Goal: Communication & Community: Answer question/provide support

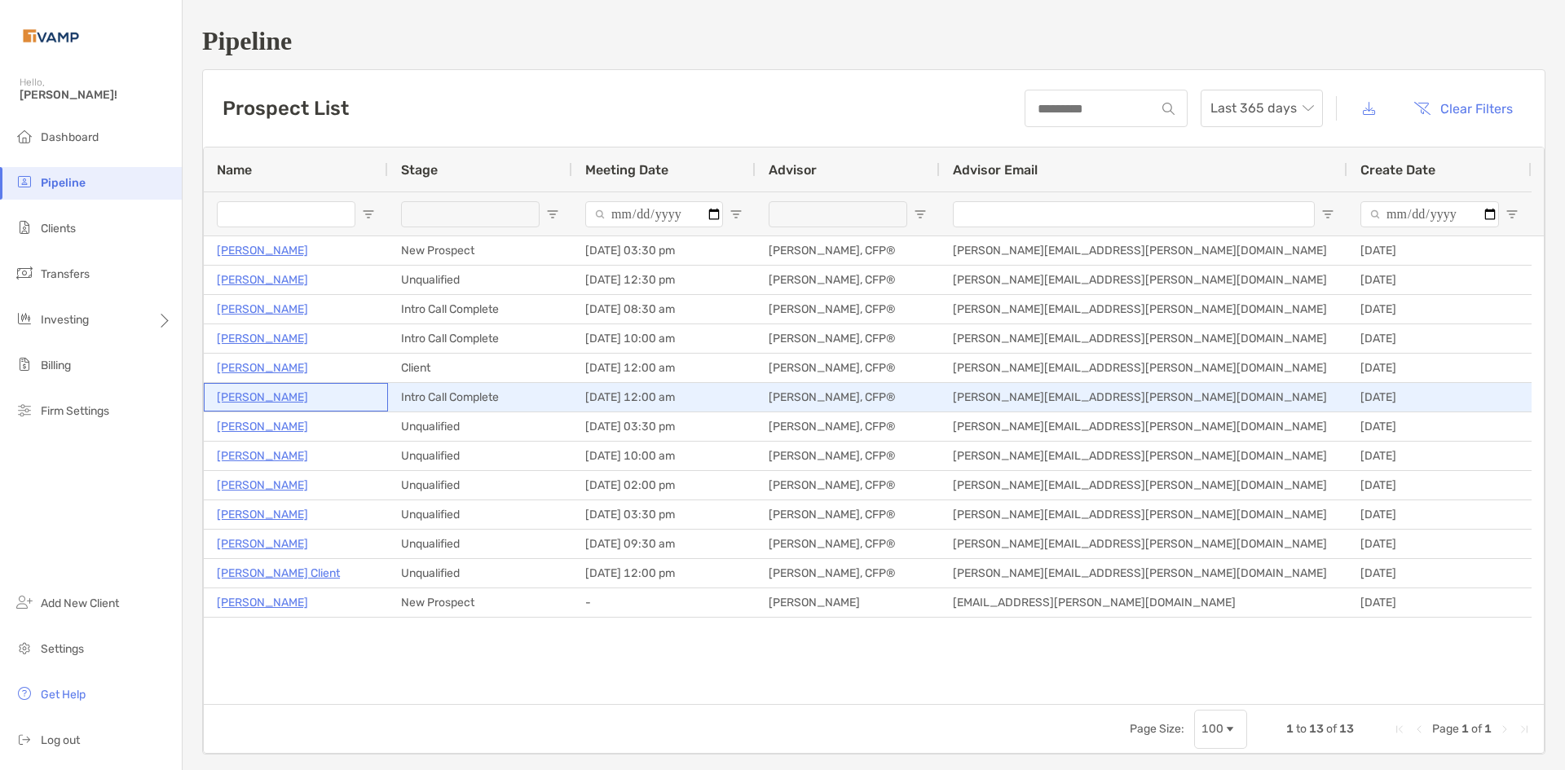
click at [236, 393] on p "[PERSON_NAME]" at bounding box center [262, 397] width 91 height 20
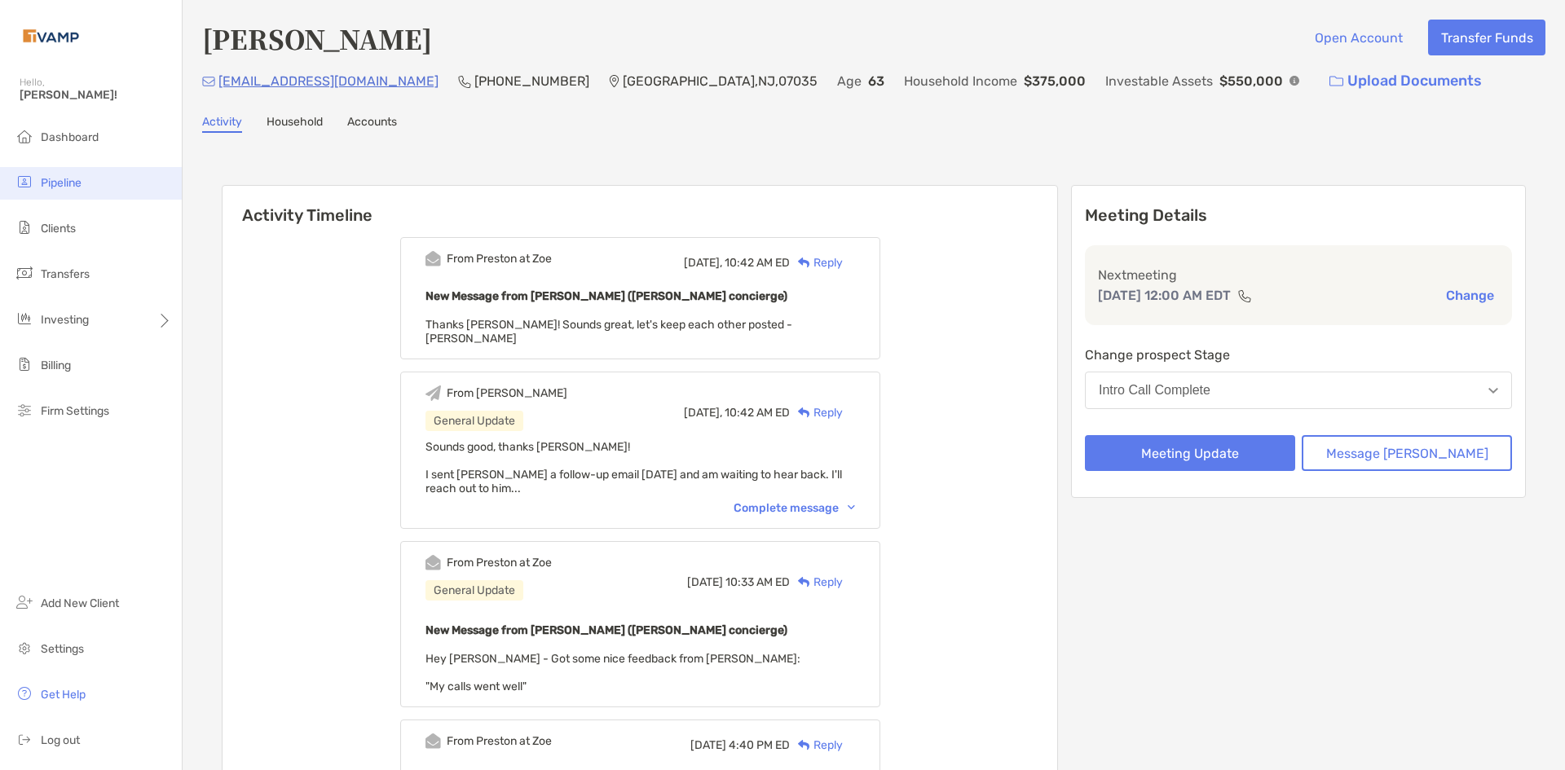
click at [56, 174] on li "Pipeline" at bounding box center [91, 183] width 182 height 33
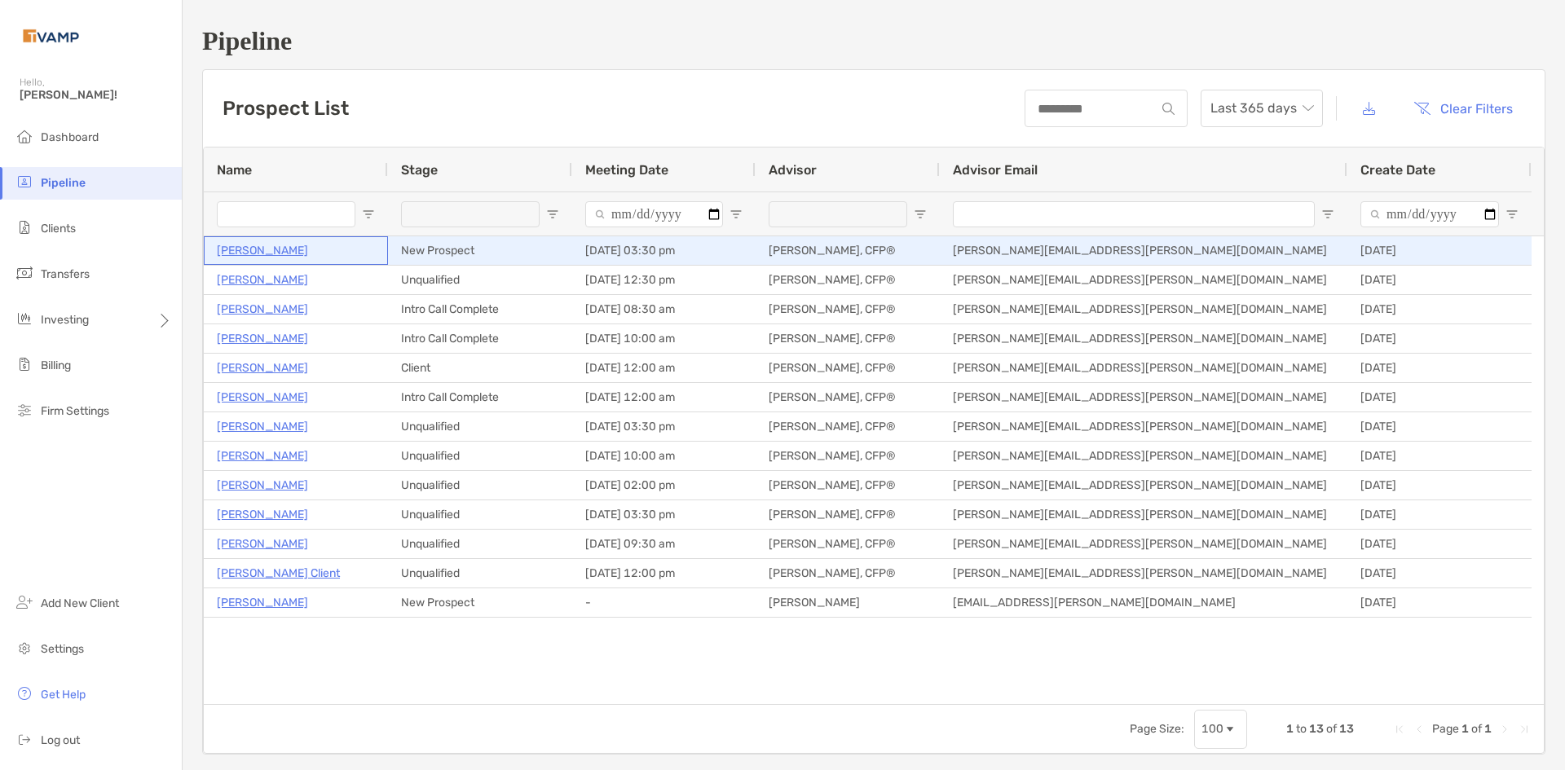
click at [285, 250] on p "Elaine Cashion" at bounding box center [262, 250] width 91 height 20
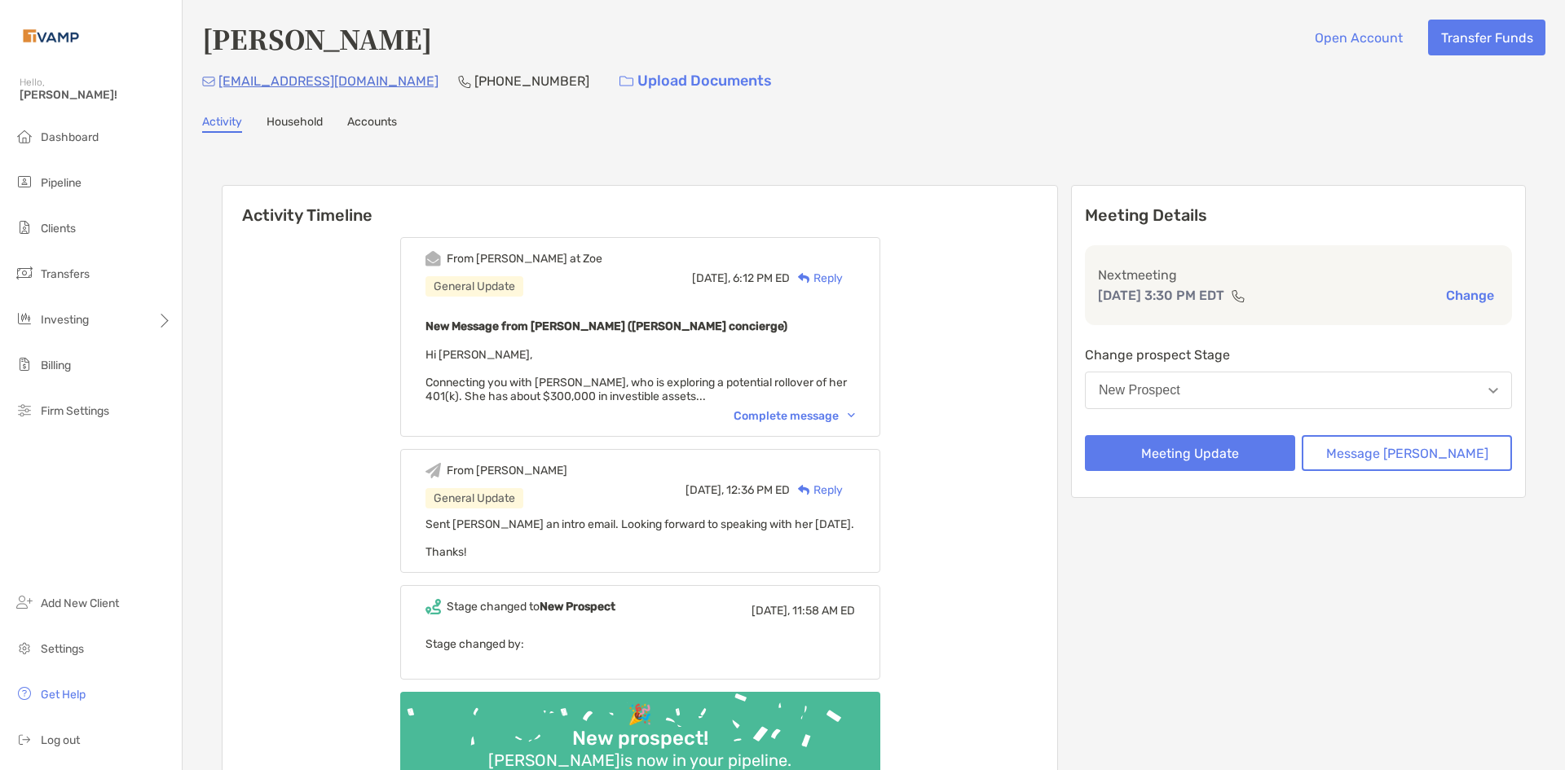
click at [855, 412] on div "Complete message" at bounding box center [794, 416] width 121 height 14
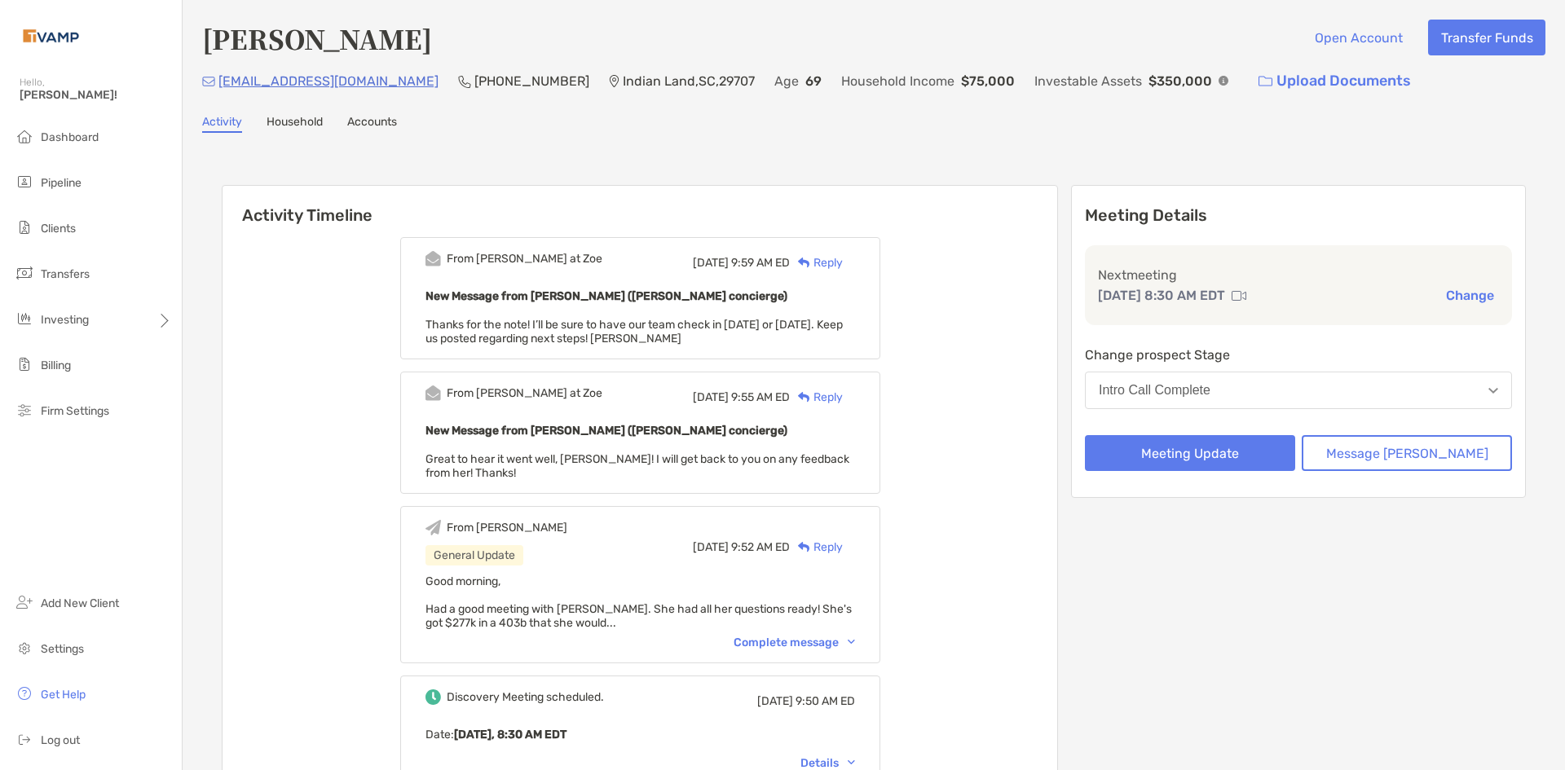
click at [682, 128] on div "Activity Household Accounts" at bounding box center [873, 124] width 1343 height 18
drag, startPoint x: 382, startPoint y: 80, endPoint x: 220, endPoint y: 83, distance: 162.2
click at [220, 83] on p "mhouston5143@gmail.com" at bounding box center [328, 81] width 220 height 20
copy p "mhouston5143@gmail.com"
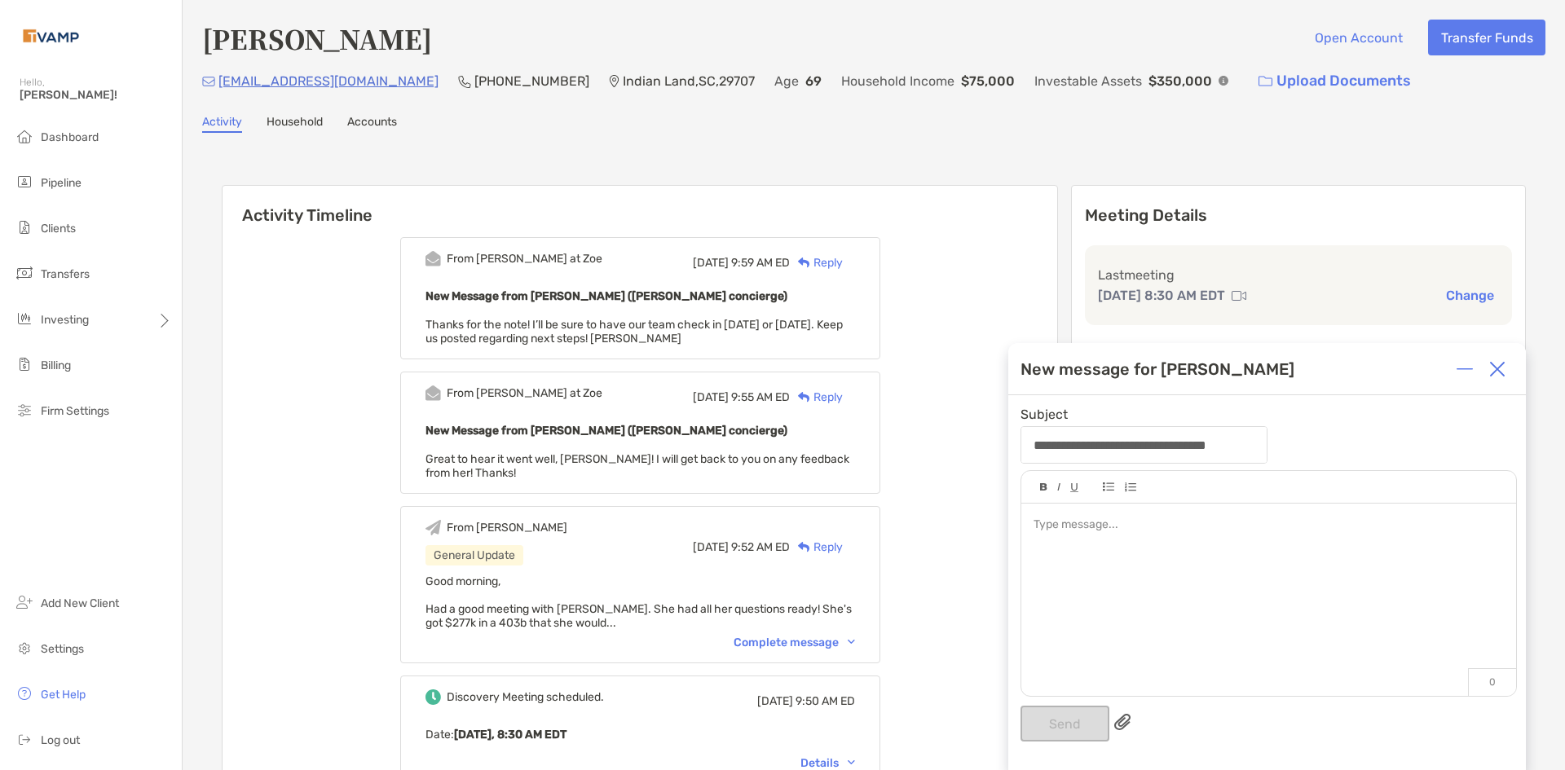
click at [1499, 371] on img at bounding box center [1497, 369] width 16 height 16
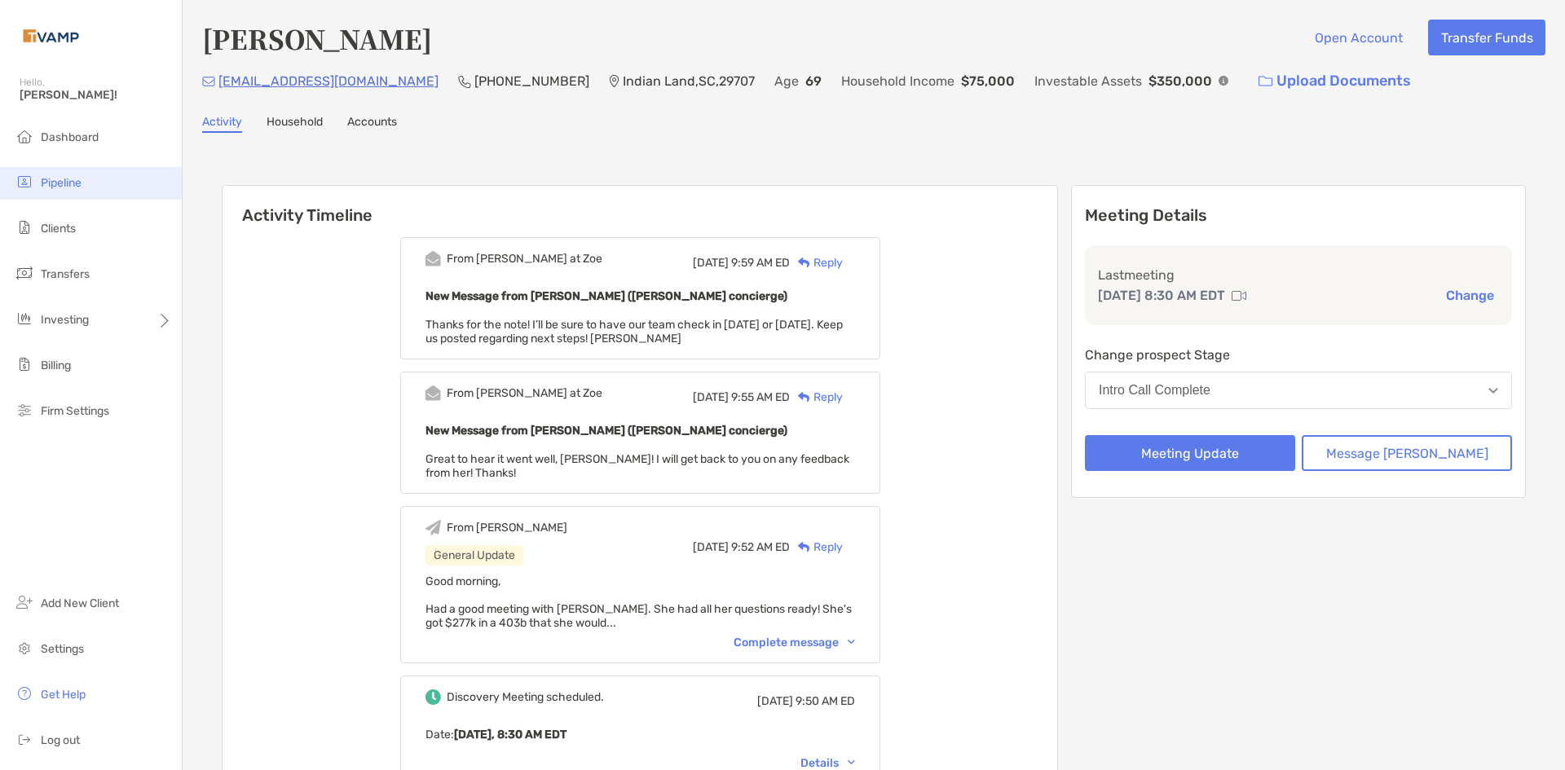
click at [112, 172] on li "Pipeline" at bounding box center [91, 183] width 182 height 33
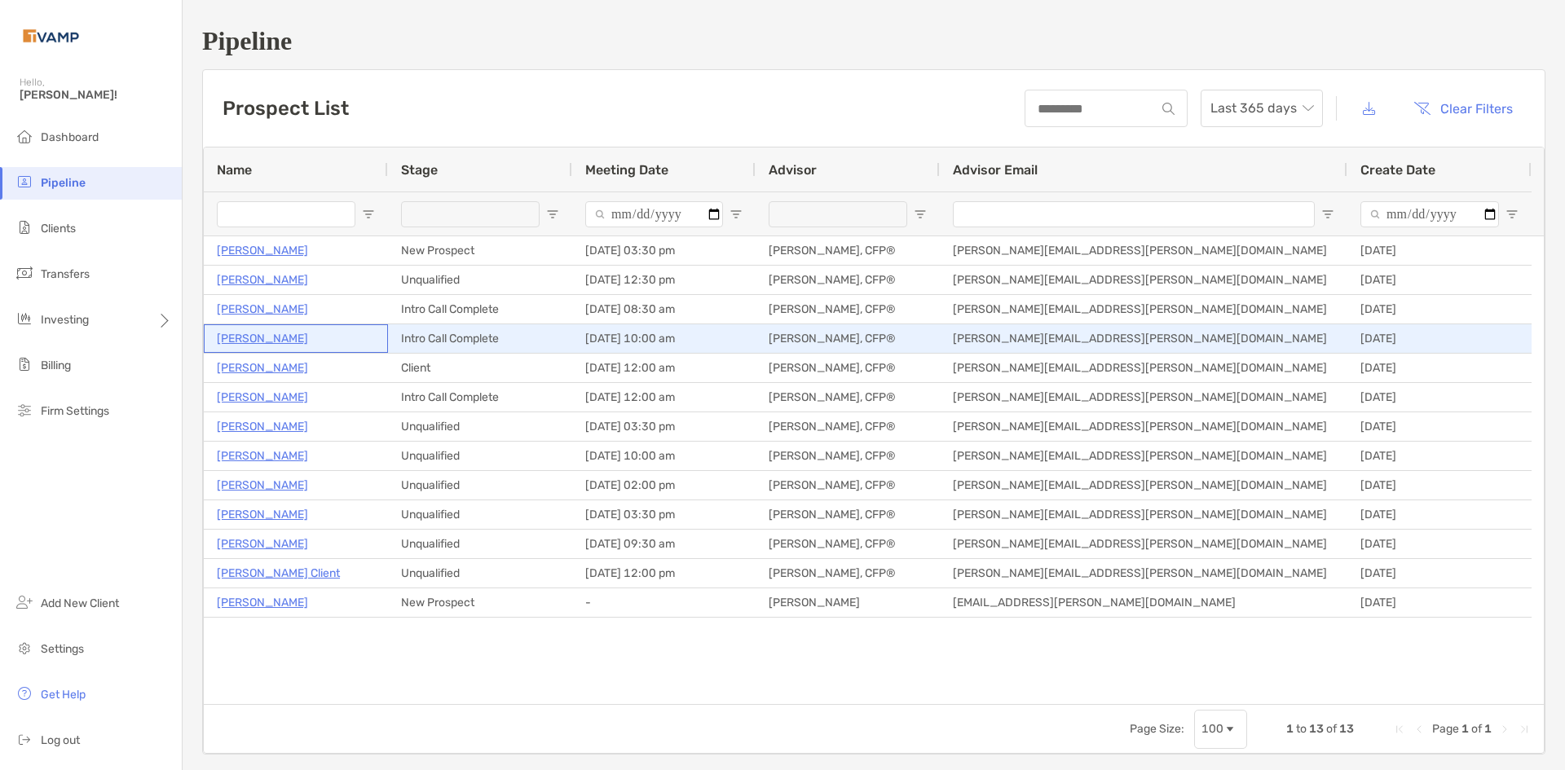
click at [244, 338] on p "[PERSON_NAME]" at bounding box center [262, 338] width 91 height 20
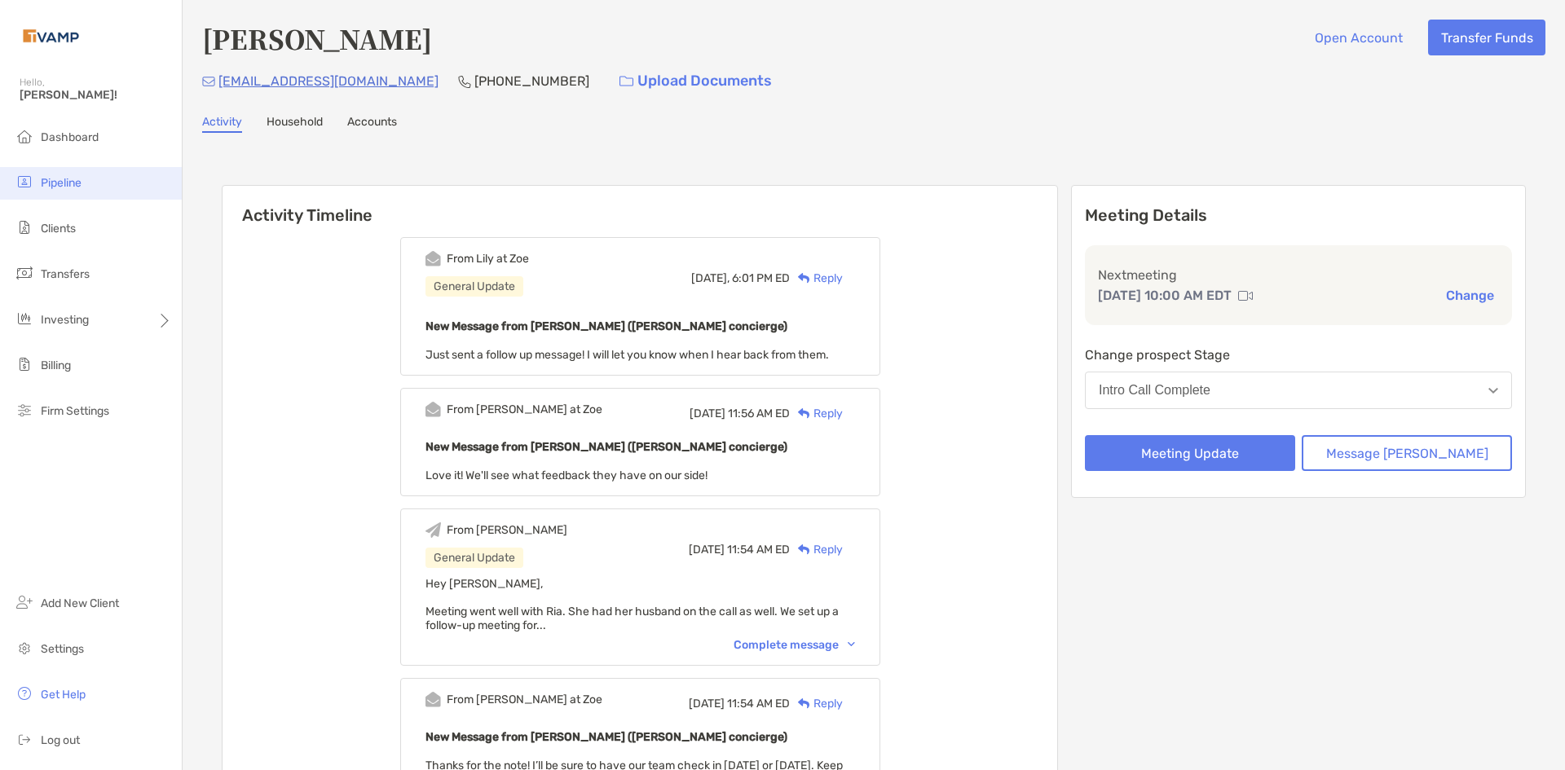
click at [94, 188] on li "Pipeline" at bounding box center [91, 183] width 182 height 33
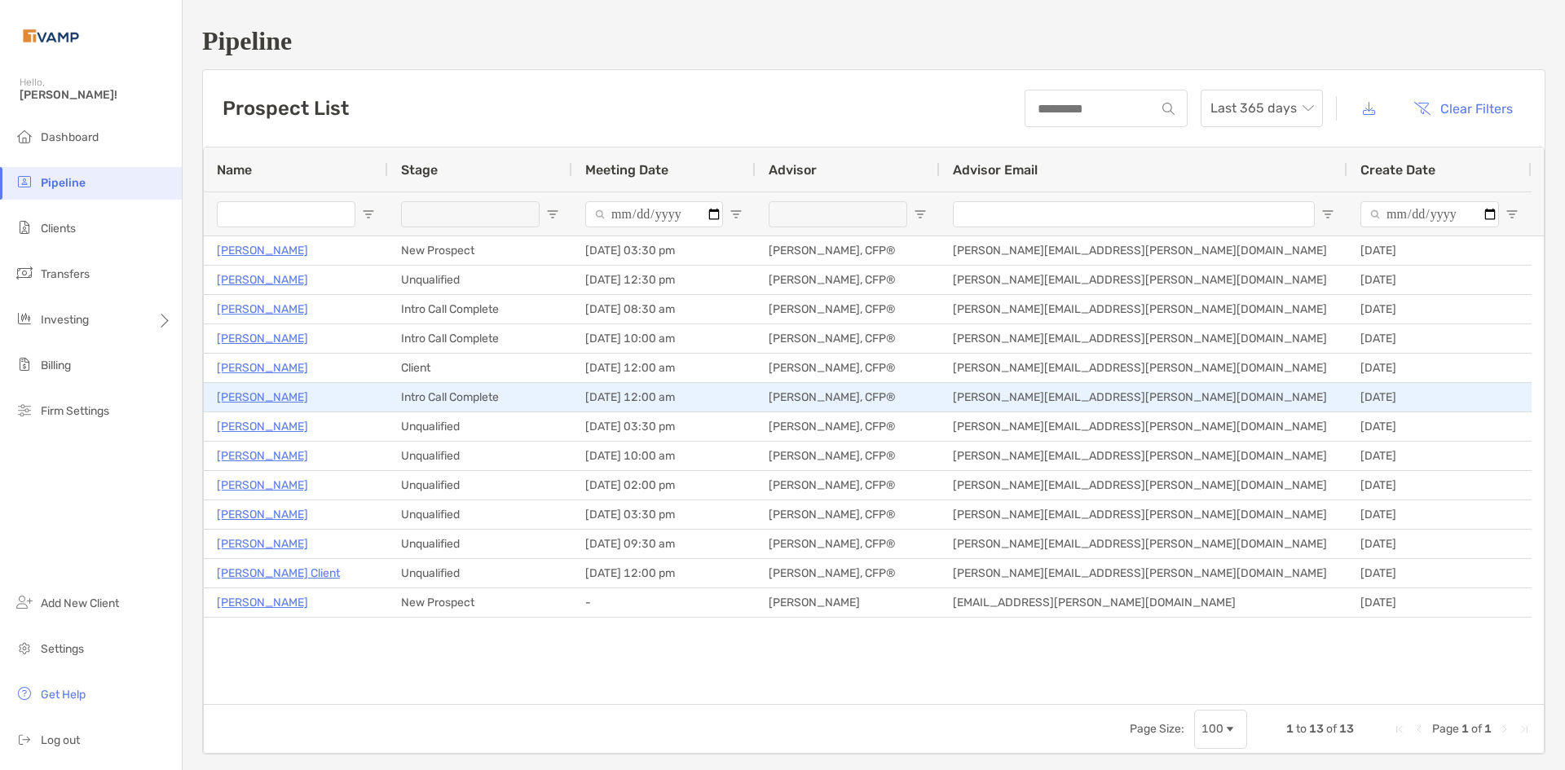
click at [263, 395] on p "[PERSON_NAME]" at bounding box center [262, 397] width 91 height 20
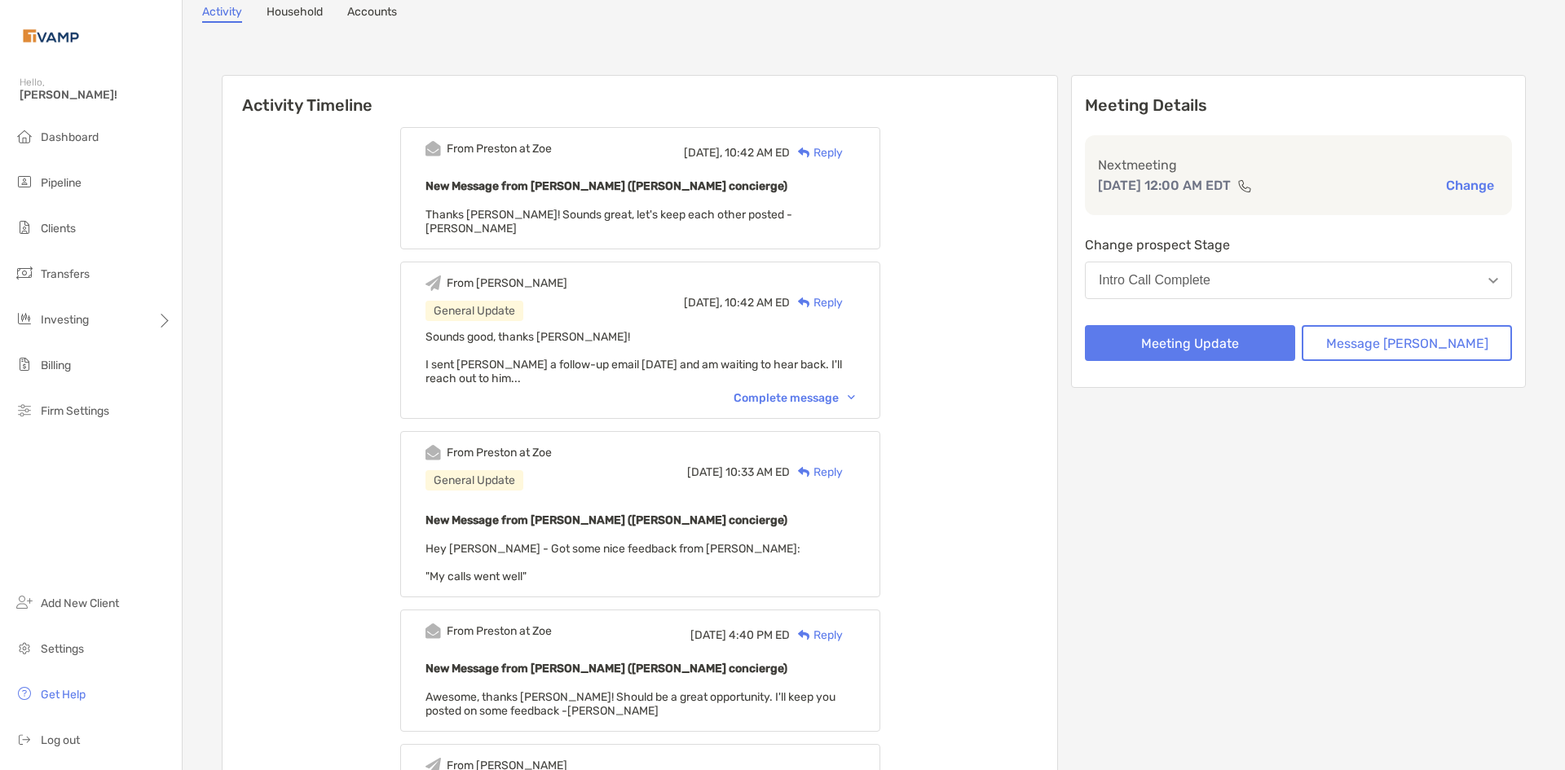
scroll to position [82, 0]
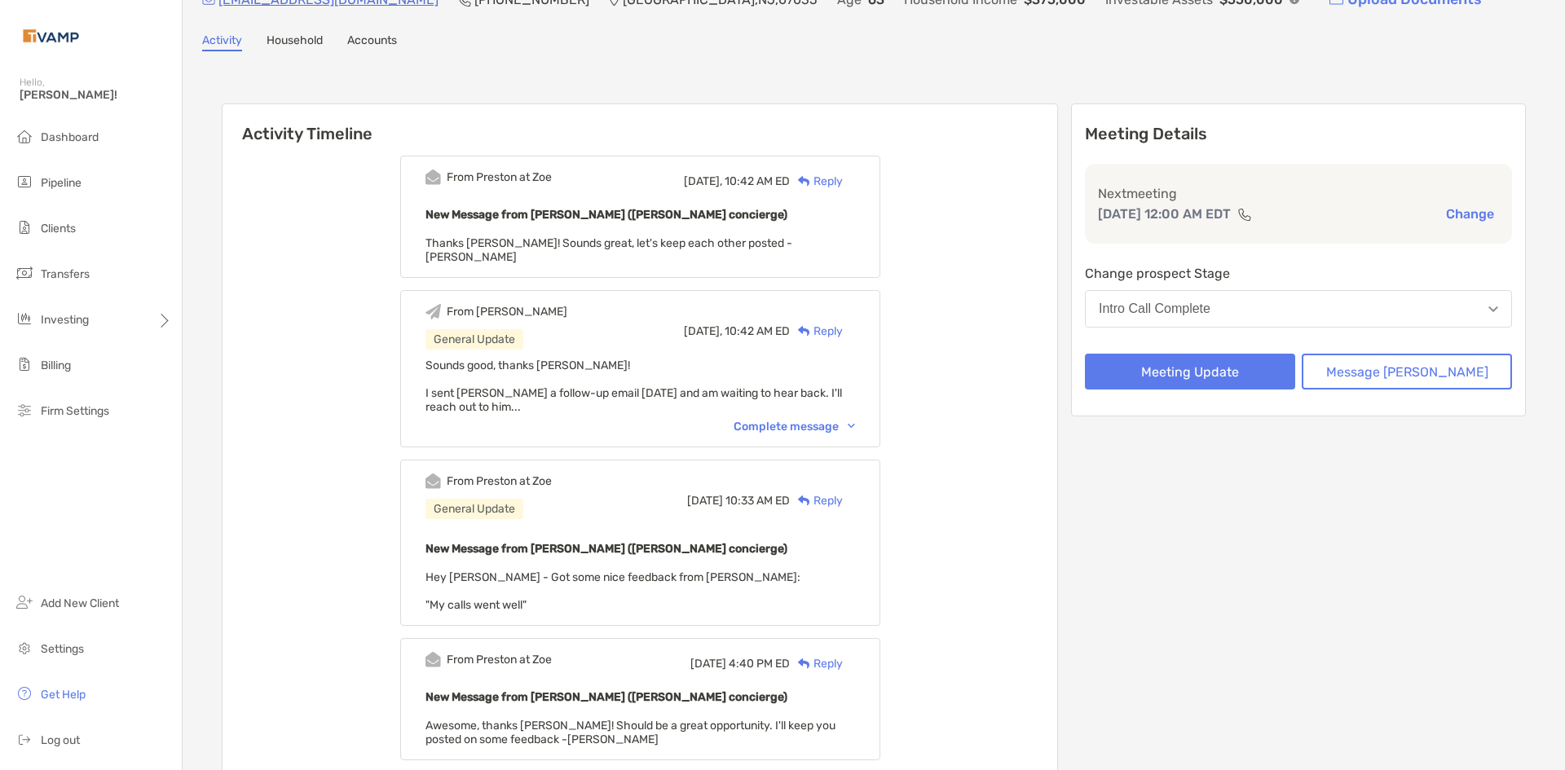
click at [855, 424] on img at bounding box center [851, 426] width 7 height 5
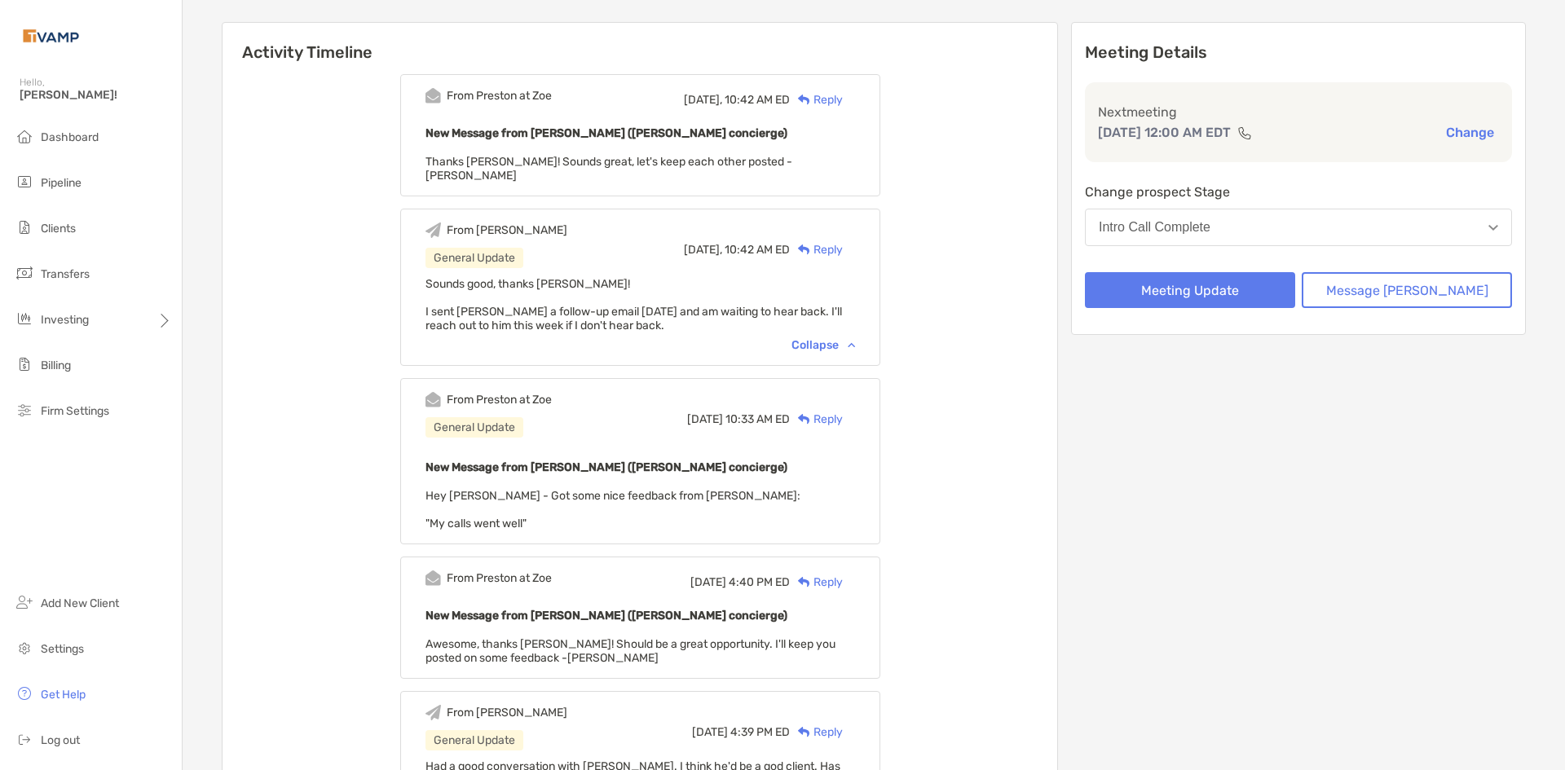
scroll to position [0, 0]
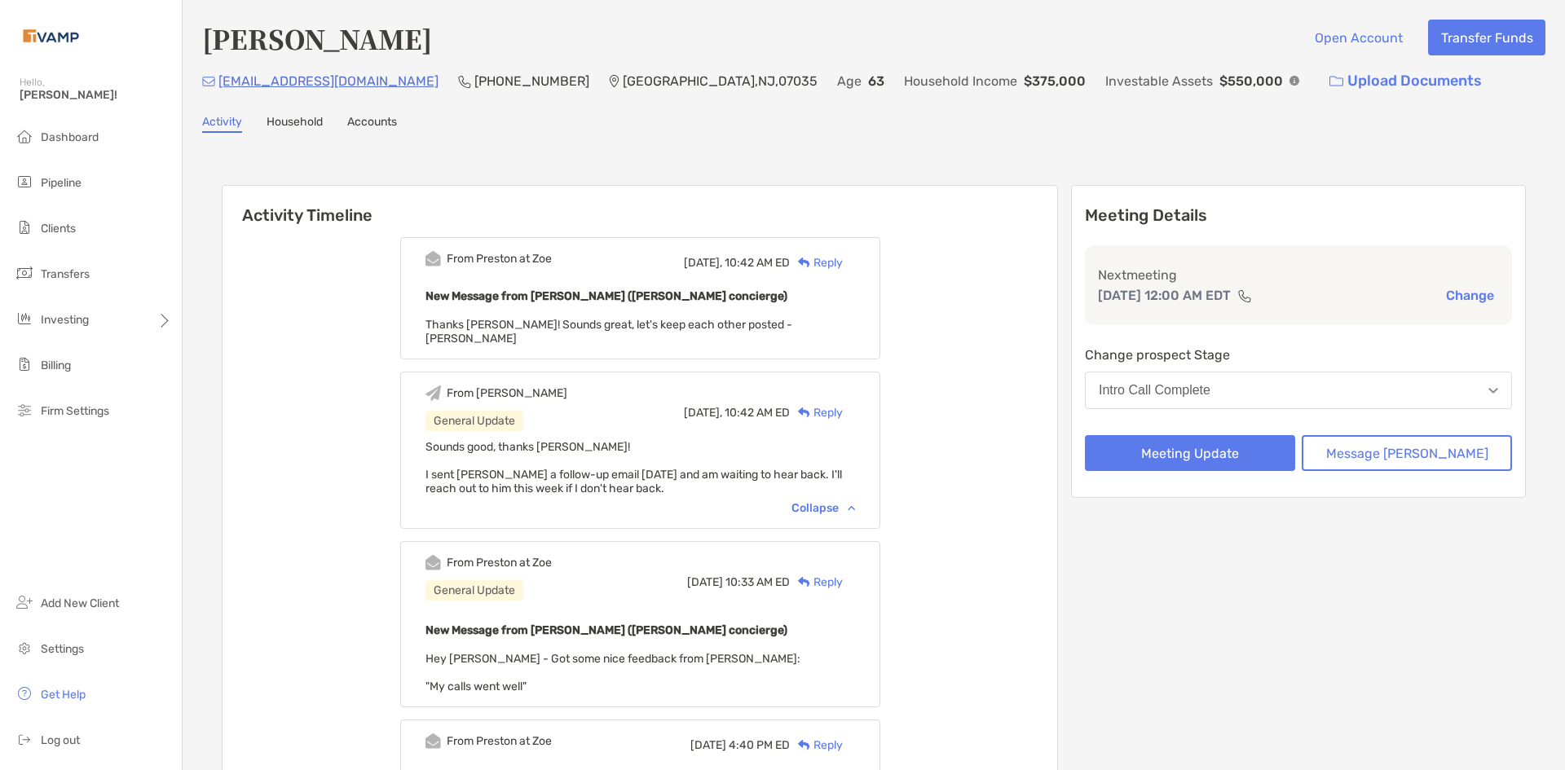
click at [313, 119] on link "Household" at bounding box center [295, 124] width 56 height 18
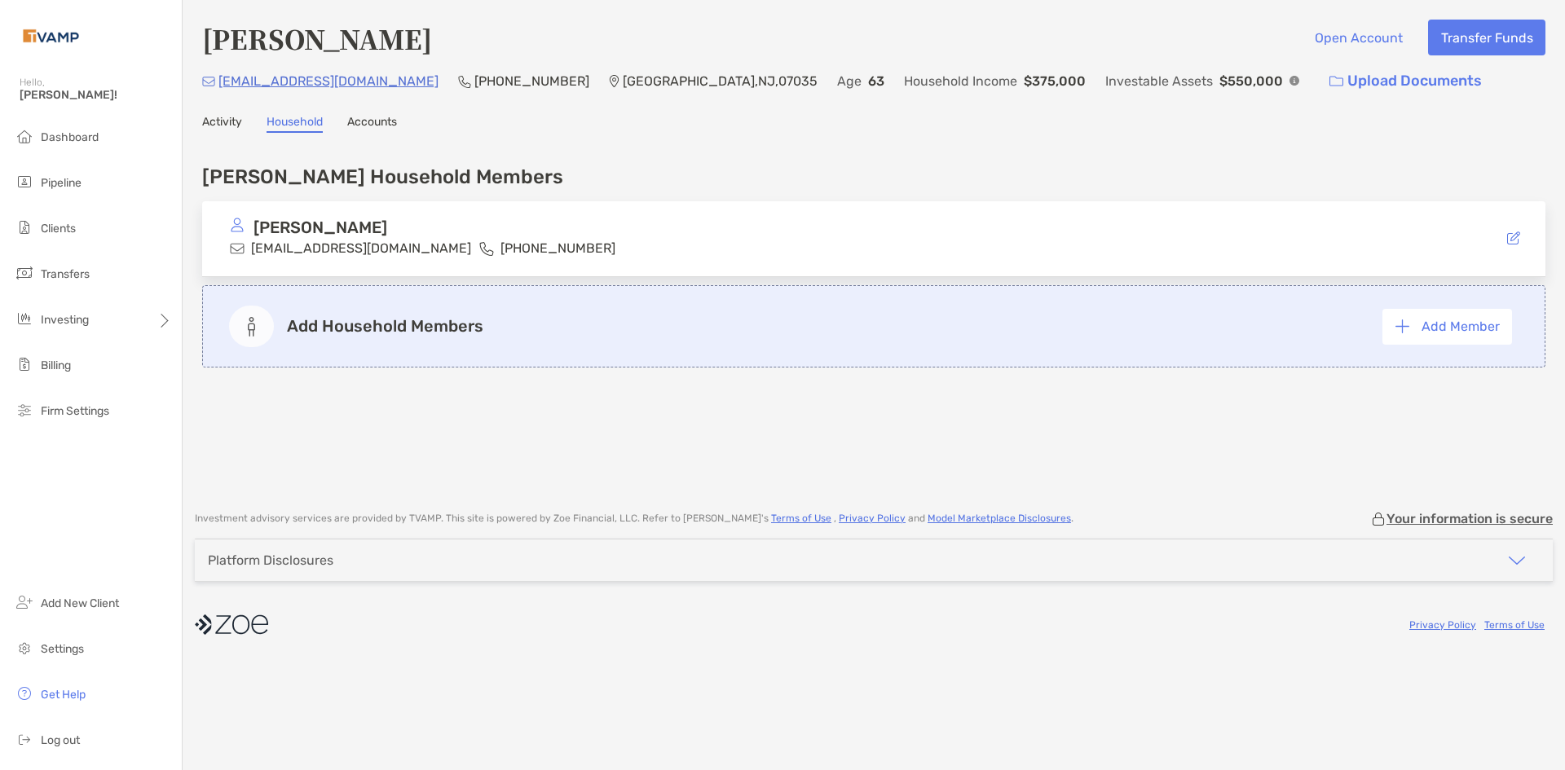
click at [226, 134] on div "John Iozzia Open Account Transfer Funds johnioz10@yahoo.com (551) 579-4699 Linc…" at bounding box center [874, 247] width 1382 height 495
click at [226, 130] on link "Activity" at bounding box center [222, 124] width 40 height 18
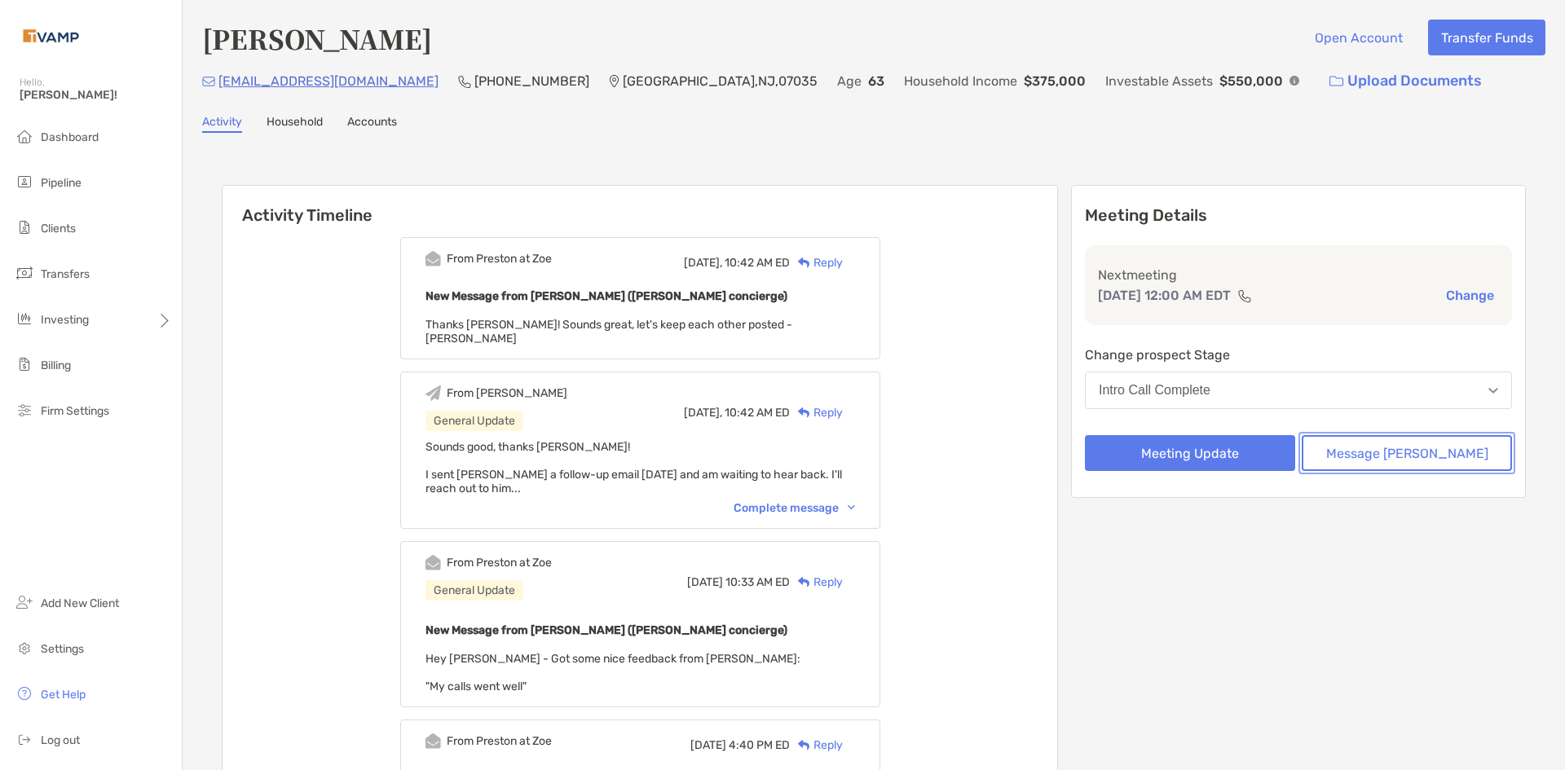
click at [1390, 450] on button "Message Zoe" at bounding box center [1407, 453] width 210 height 36
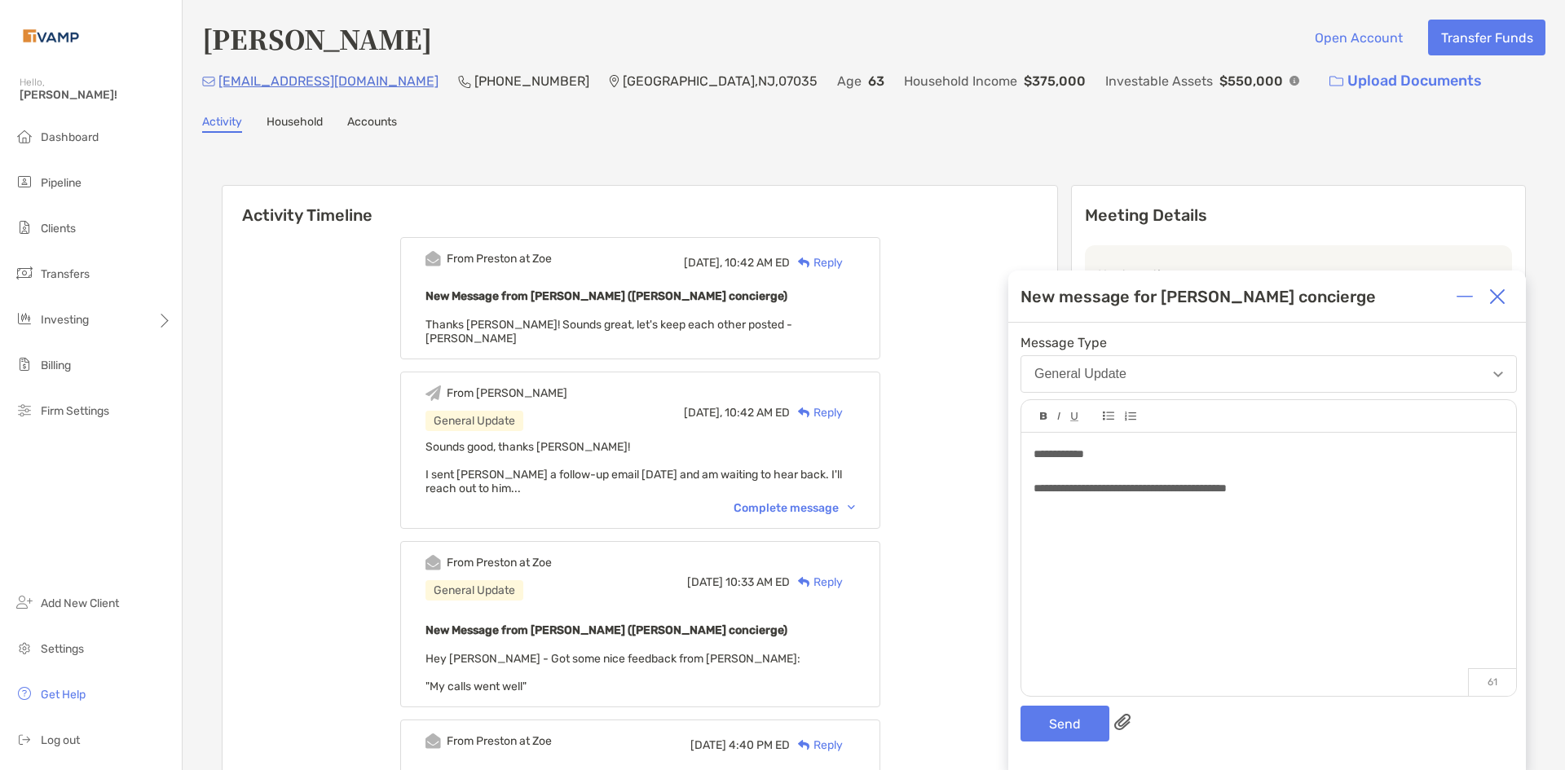
click at [1175, 487] on span "**********" at bounding box center [1129, 487] width 193 height 11
click at [1320, 479] on div at bounding box center [1267, 471] width 469 height 17
click at [1320, 483] on div "**********" at bounding box center [1267, 488] width 469 height 17
click at [1064, 728] on button "Send" at bounding box center [1064, 724] width 89 height 36
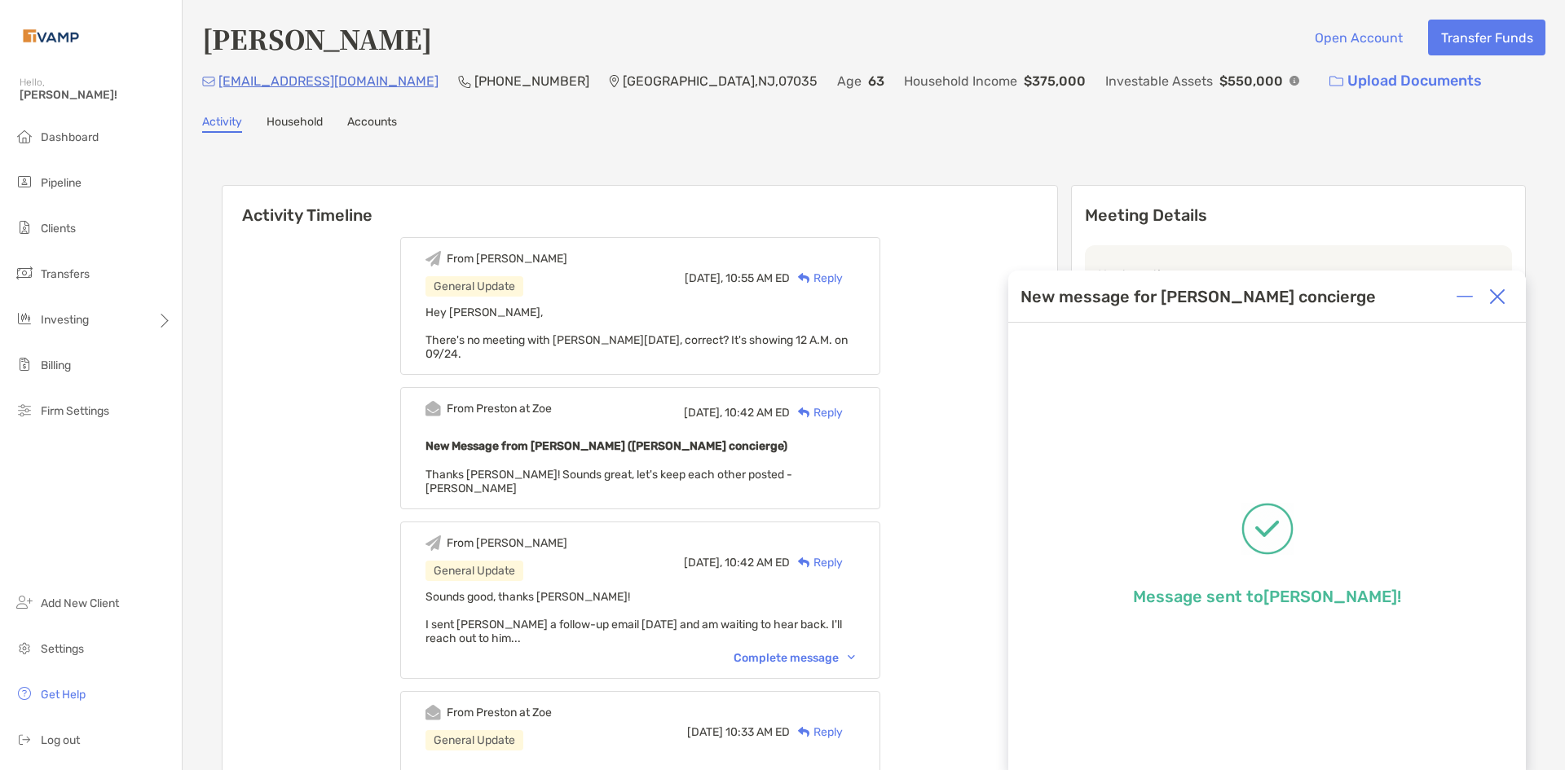
click at [1496, 298] on img at bounding box center [1497, 297] width 16 height 16
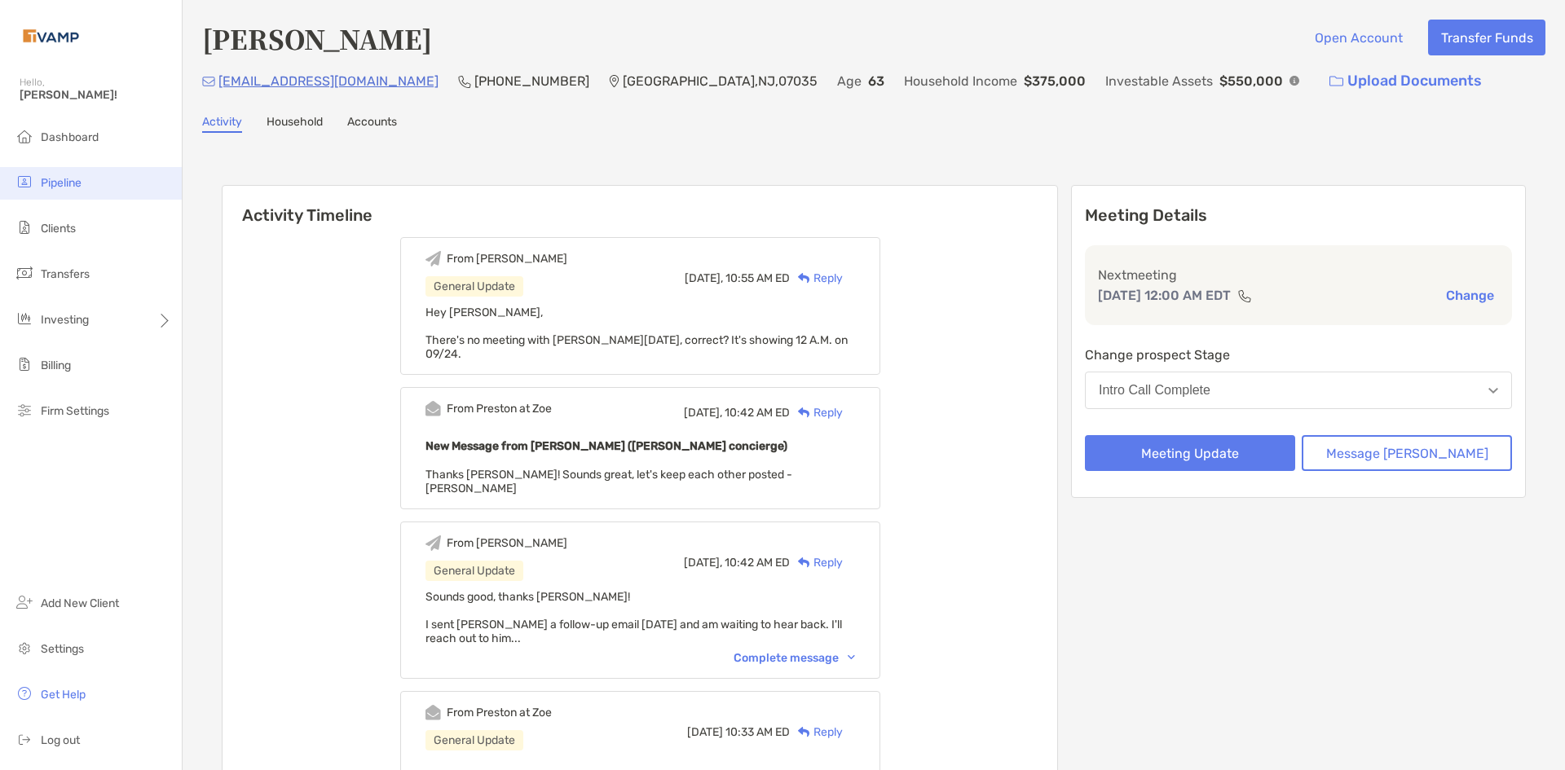
click at [95, 191] on li "Pipeline" at bounding box center [91, 183] width 182 height 33
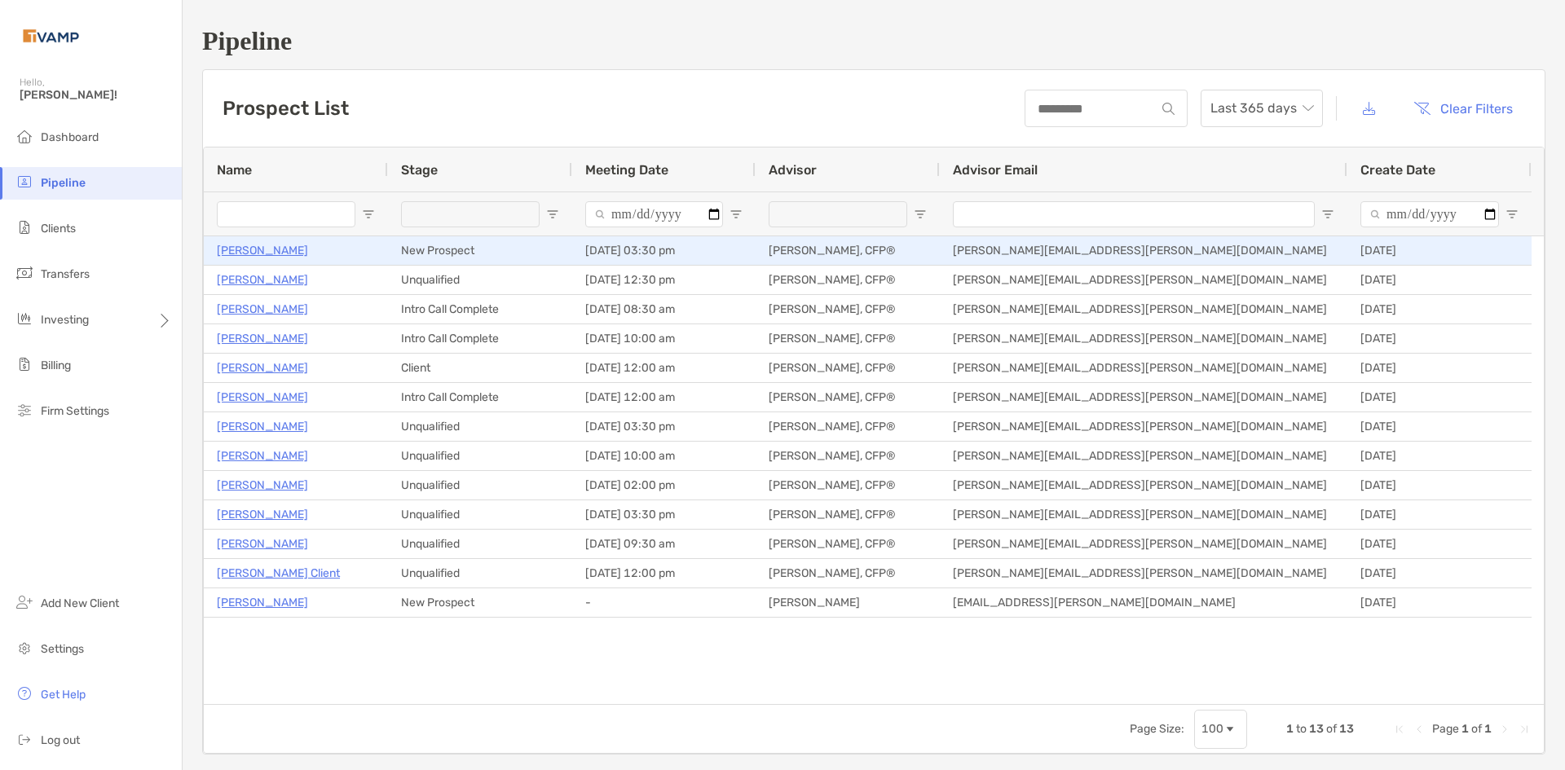
click at [271, 249] on p "[PERSON_NAME]" at bounding box center [262, 250] width 91 height 20
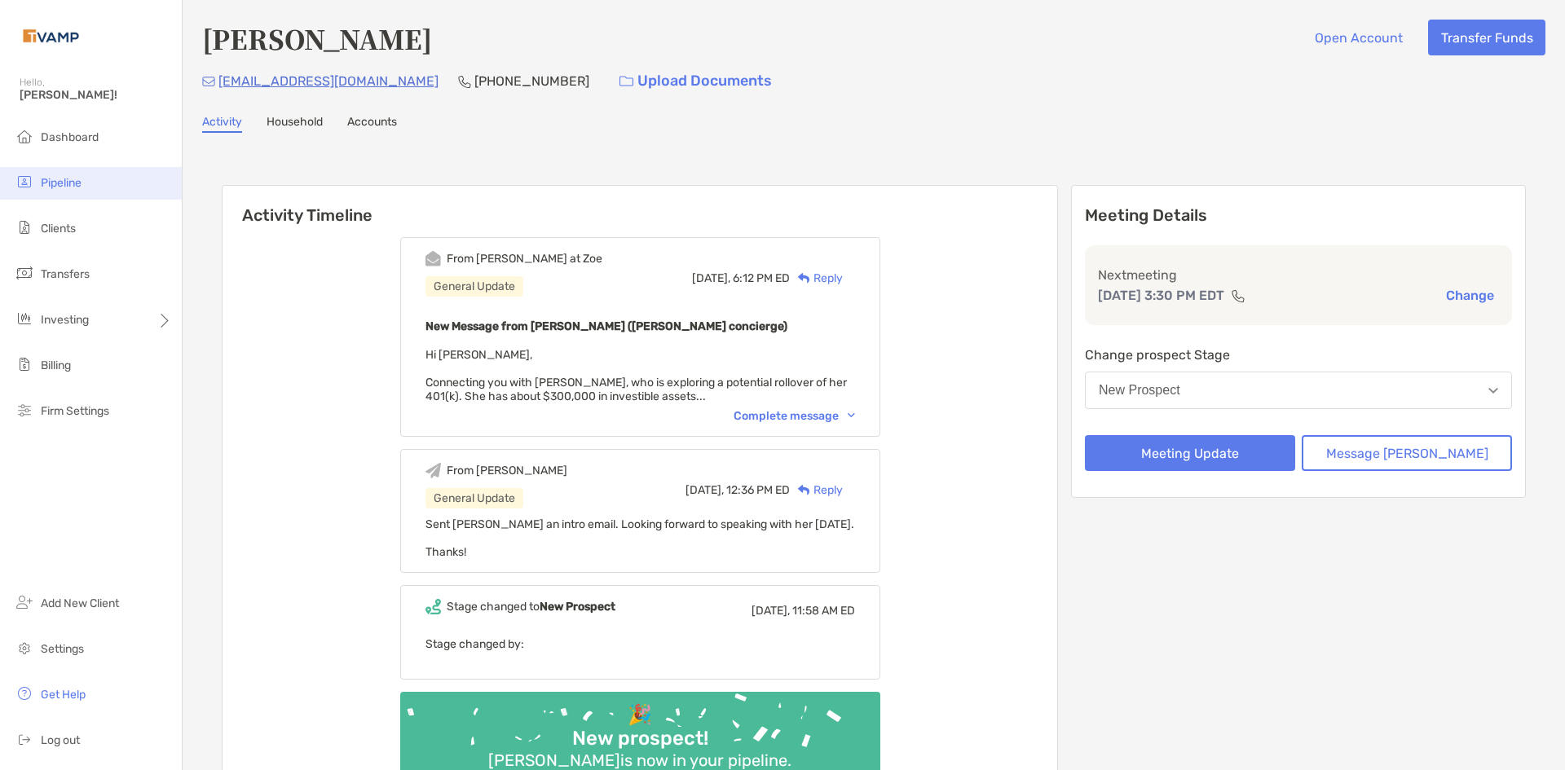
click at [58, 178] on span "Pipeline" at bounding box center [61, 183] width 41 height 14
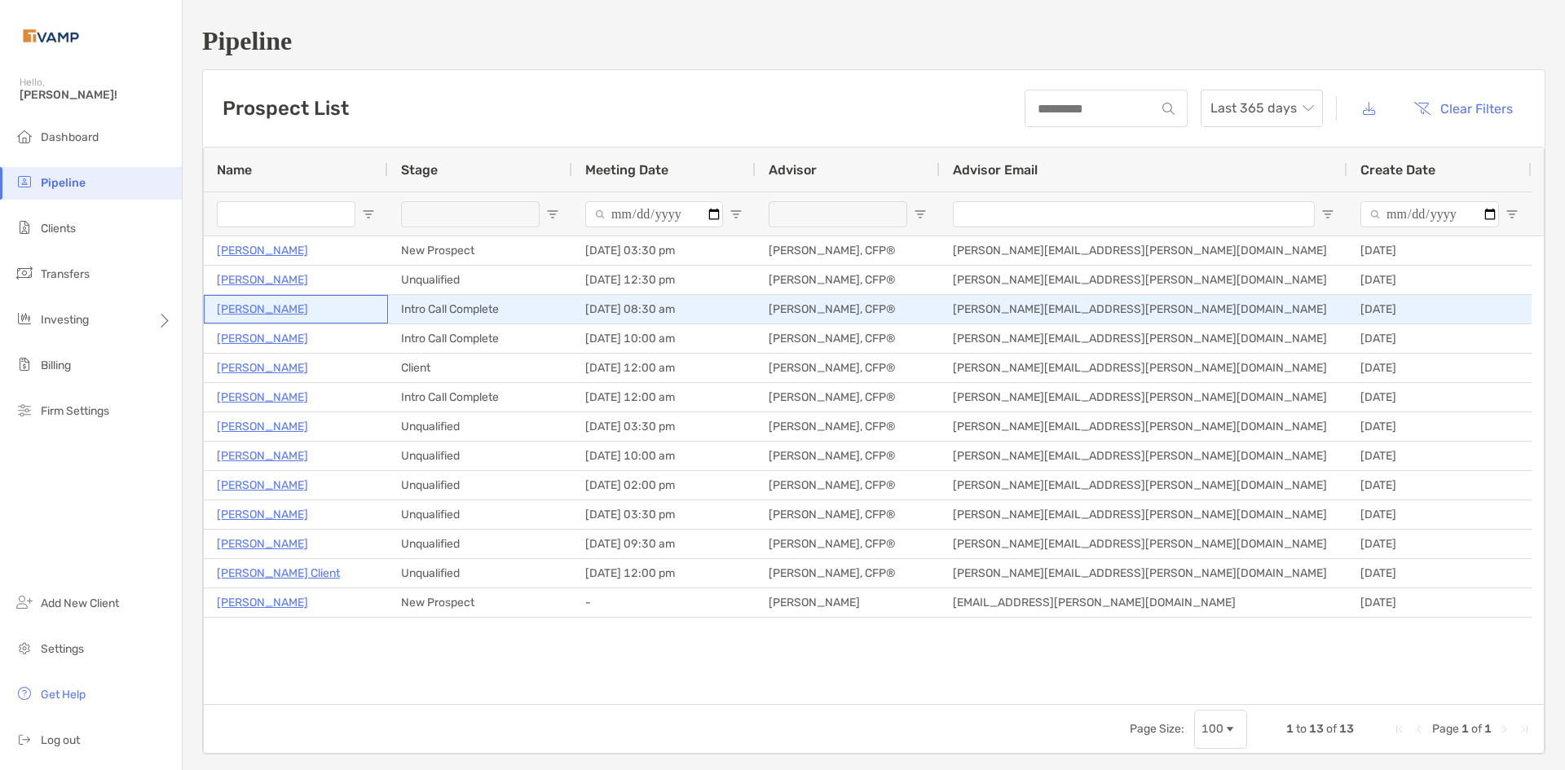
click at [275, 303] on p "[PERSON_NAME]" at bounding box center [262, 309] width 91 height 20
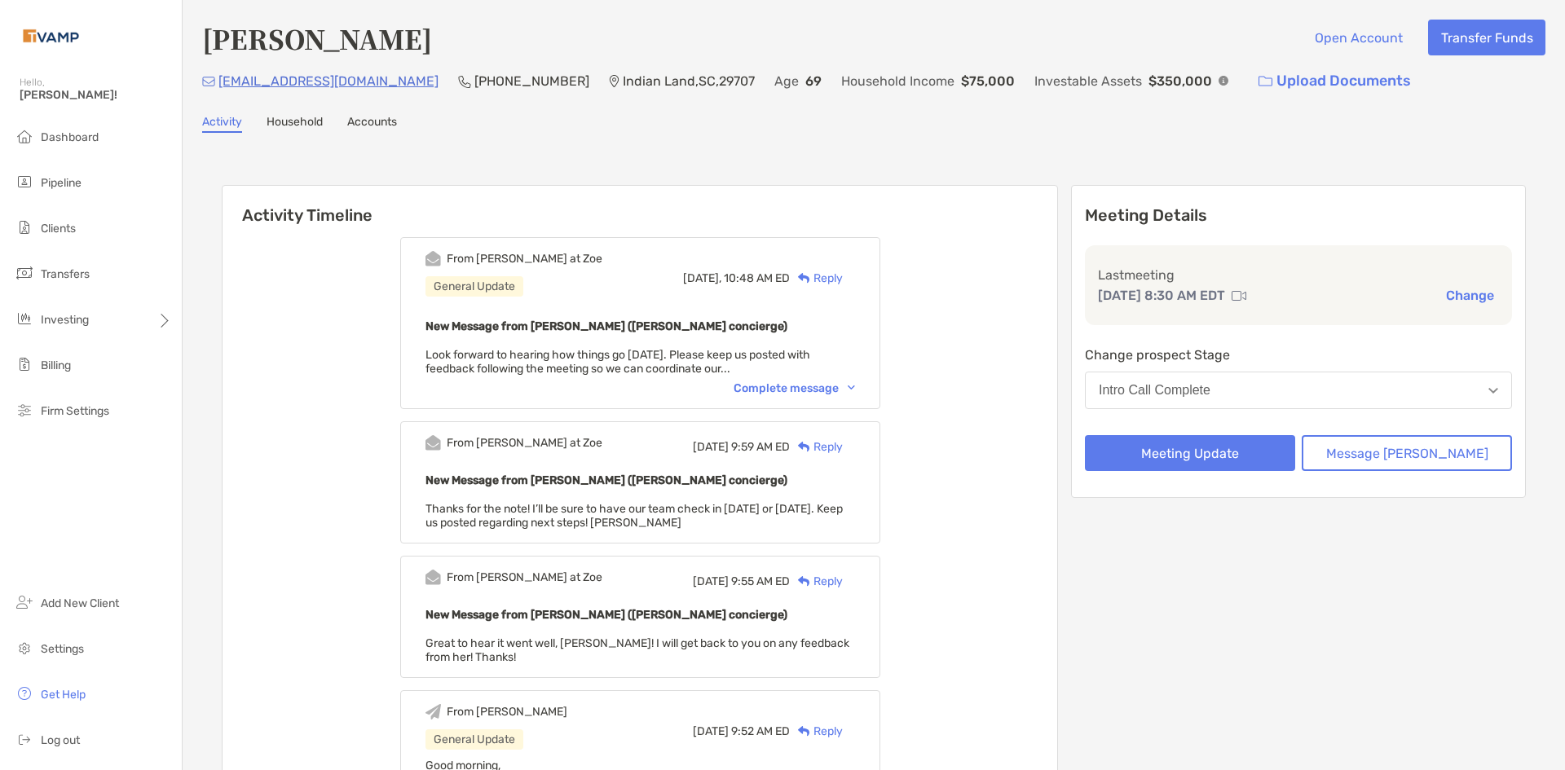
click at [1306, 392] on button "Intro Call Complete" at bounding box center [1298, 390] width 427 height 37
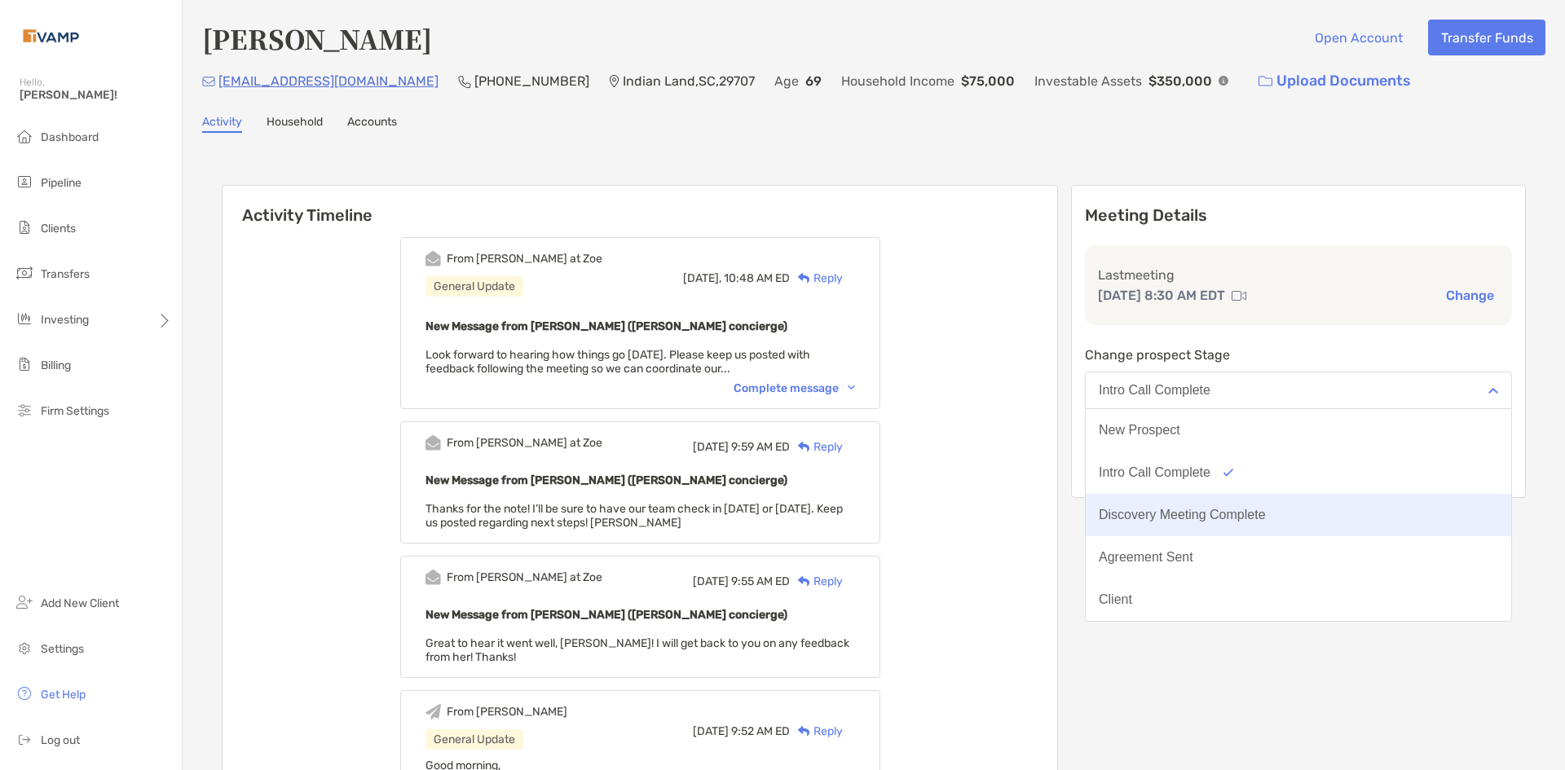
click at [1266, 519] on div "Discovery Meeting Complete" at bounding box center [1182, 515] width 167 height 15
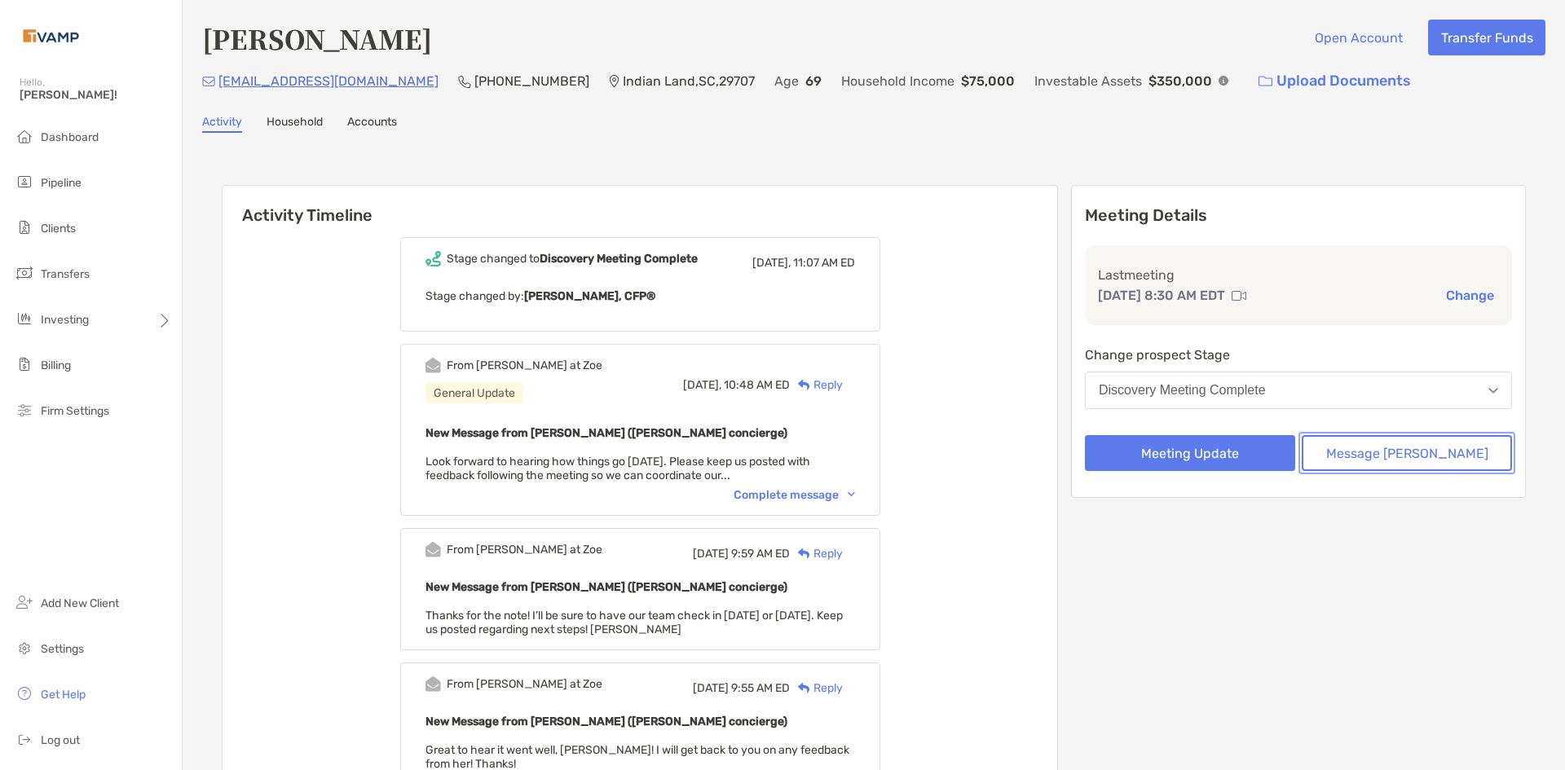
click at [1385, 454] on button "Message [PERSON_NAME]" at bounding box center [1407, 453] width 210 height 36
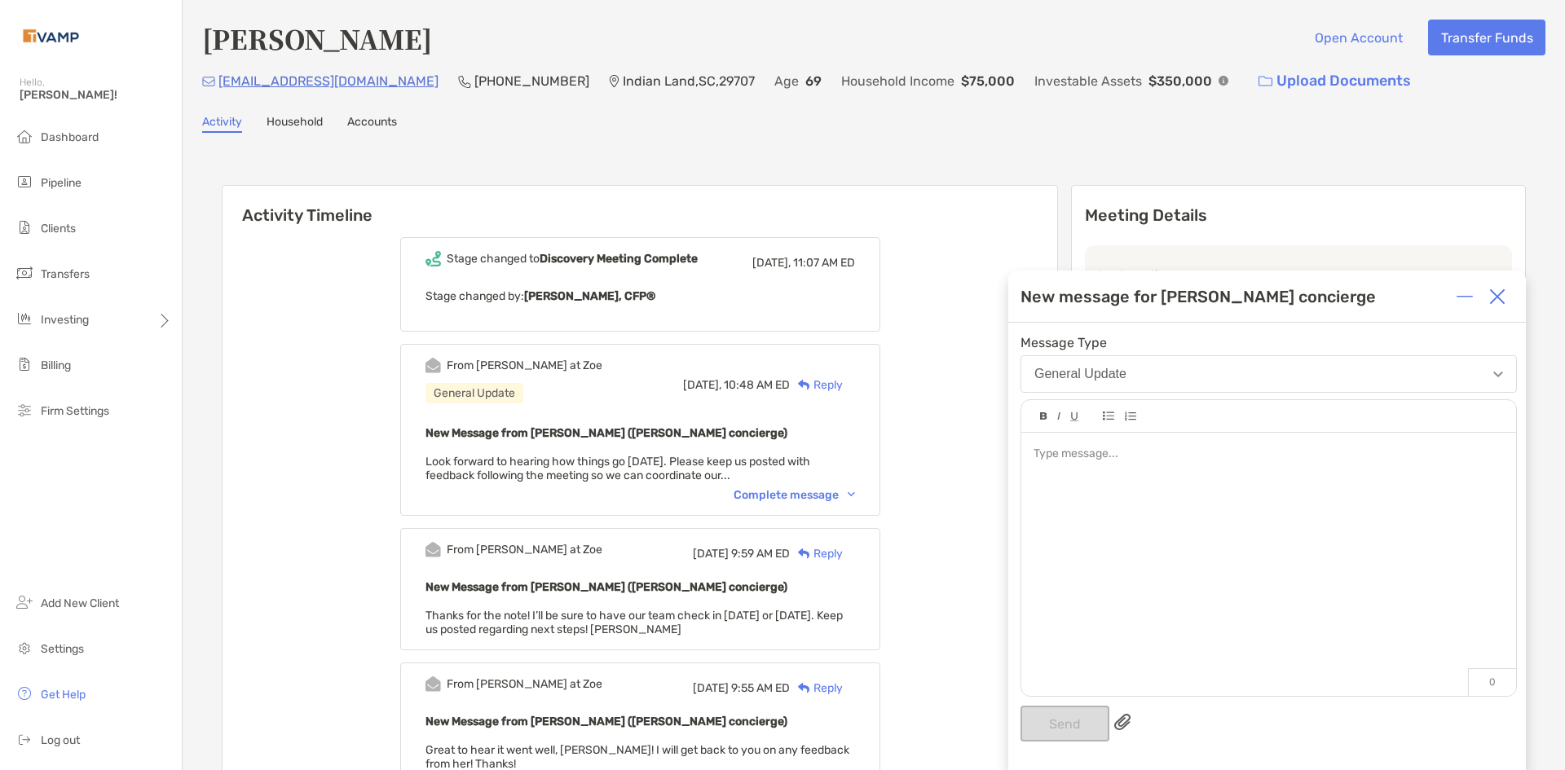
click at [1083, 488] on div at bounding box center [1268, 556] width 495 height 247
drag, startPoint x: 1089, startPoint y: 447, endPoint x: 1055, endPoint y: 480, distance: 47.3
click at [1051, 487] on div "**********" at bounding box center [1268, 556] width 495 height 247
click at [1064, 465] on div "**********" at bounding box center [1268, 556] width 495 height 247
click at [1070, 460] on span "**********" at bounding box center [1111, 453] width 156 height 11
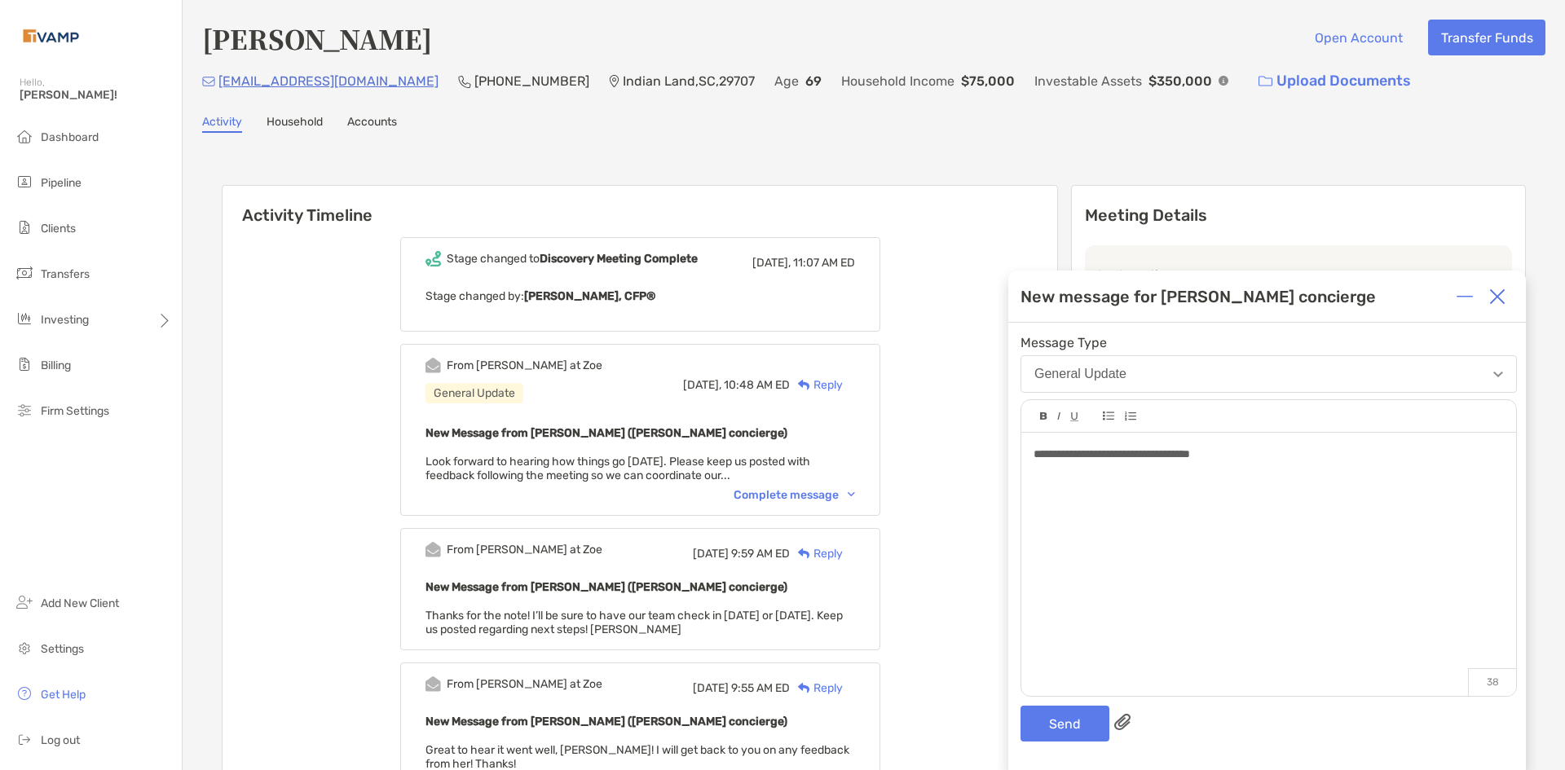
click at [1066, 454] on span "**********" at bounding box center [1111, 453] width 156 height 11
click at [1270, 449] on div "**********" at bounding box center [1267, 454] width 469 height 17
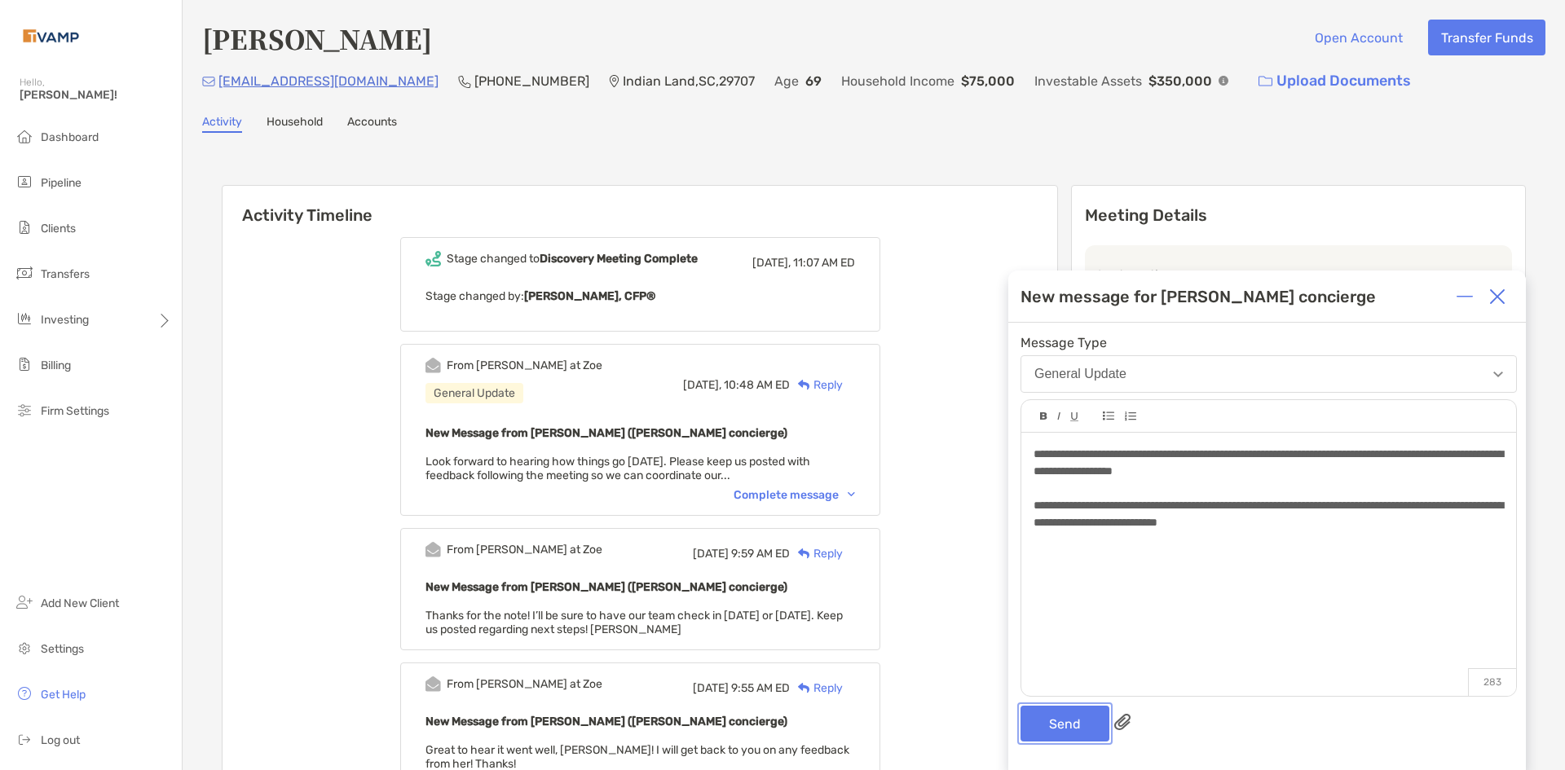
click at [1048, 729] on button "Send" at bounding box center [1064, 724] width 89 height 36
